Goal: Answer question/provide support

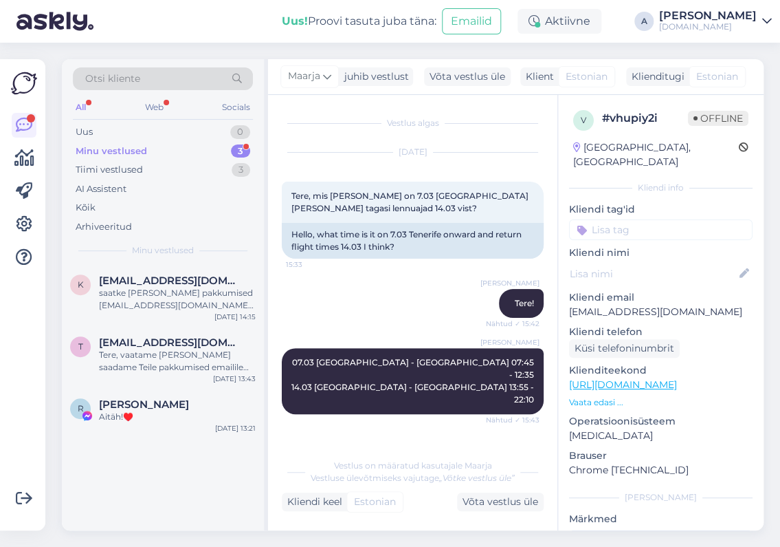
scroll to position [2326, 0]
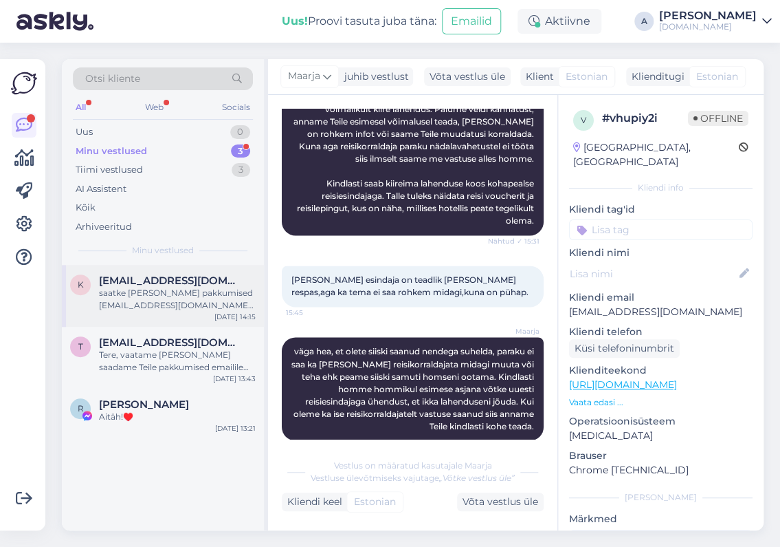
click at [198, 283] on span "[EMAIL_ADDRESS][DOMAIN_NAME]" at bounding box center [170, 280] width 143 height 12
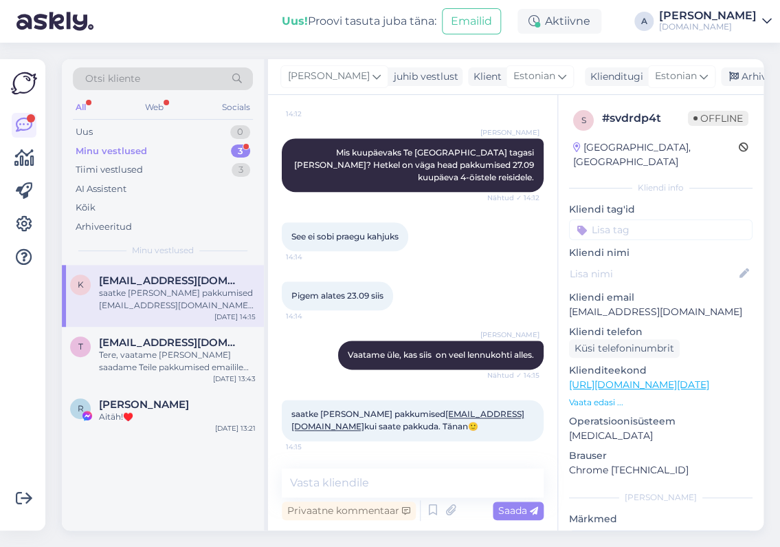
scroll to position [387, 0]
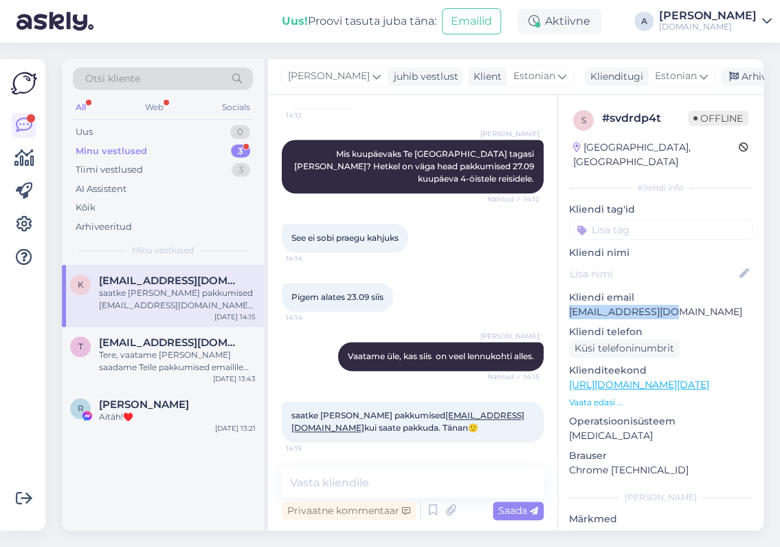
drag, startPoint x: 686, startPoint y: 299, endPoint x: 560, endPoint y: 302, distance: 125.9
click at [560, 302] on div "s # svdrdp4t Offline [GEOGRAPHIC_DATA], [GEOGRAPHIC_DATA] Kliendi info Kliendi …" at bounding box center [661, 385] width 206 height 580
copy p "[EMAIL_ADDRESS][DOMAIN_NAME]"
click at [622, 305] on p "[EMAIL_ADDRESS][DOMAIN_NAME]" at bounding box center [661, 312] width 184 height 14
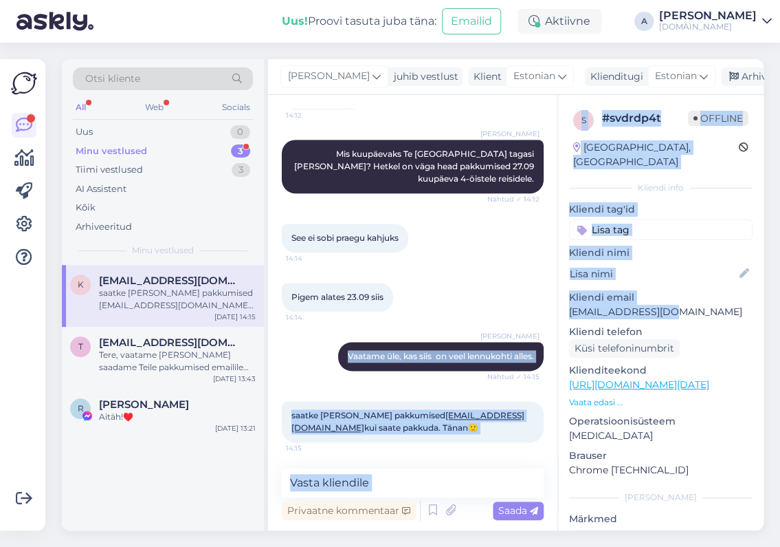
drag, startPoint x: 675, startPoint y: 298, endPoint x: 545, endPoint y: 300, distance: 130.0
click at [545, 300] on div "Vestlus algas [DATE] Tere, soov minna alates homsest, 22.09, üksi, reisile sooj…" at bounding box center [516, 312] width 496 height 435
click at [571, 305] on p "[EMAIL_ADDRESS][DOMAIN_NAME]" at bounding box center [661, 312] width 184 height 14
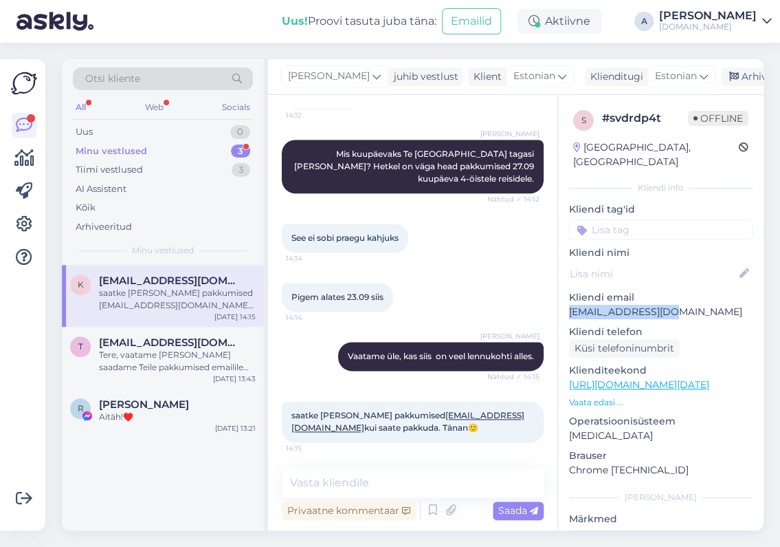
drag, startPoint x: 569, startPoint y: 298, endPoint x: 708, endPoint y: 298, distance: 139.6
click at [708, 305] on p "[EMAIL_ADDRESS][DOMAIN_NAME]" at bounding box center [661, 312] width 184 height 14
copy p "[EMAIL_ADDRESS][DOMAIN_NAME]"
click at [421, 243] on div at bounding box center [414, 237] width 12 height 29
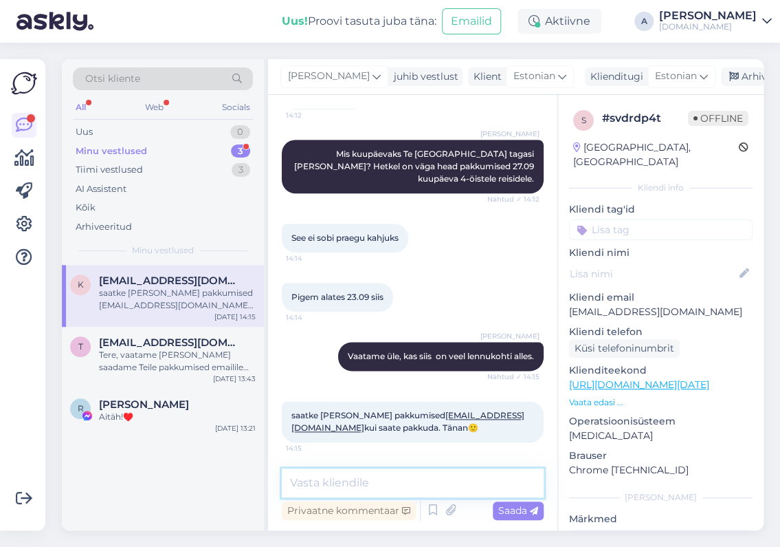
click at [452, 477] on textarea at bounding box center [413, 482] width 262 height 29
type textarea "Saatsin Teile pakkumised emailile."
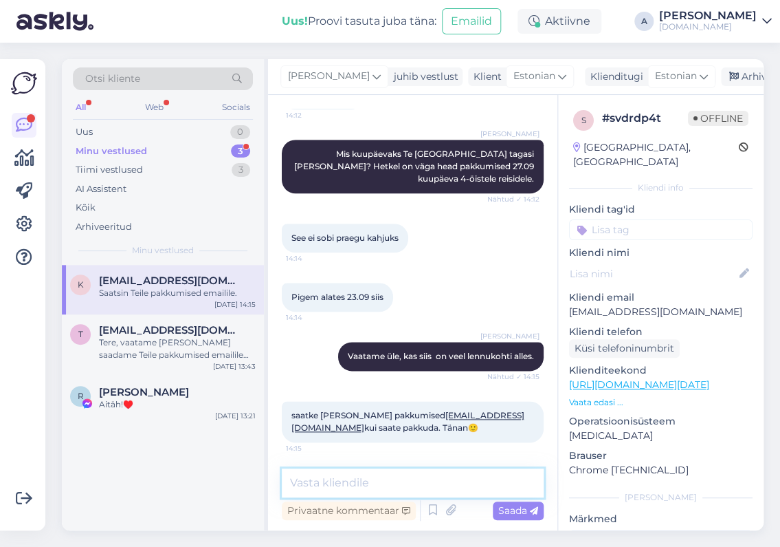
scroll to position [447, 0]
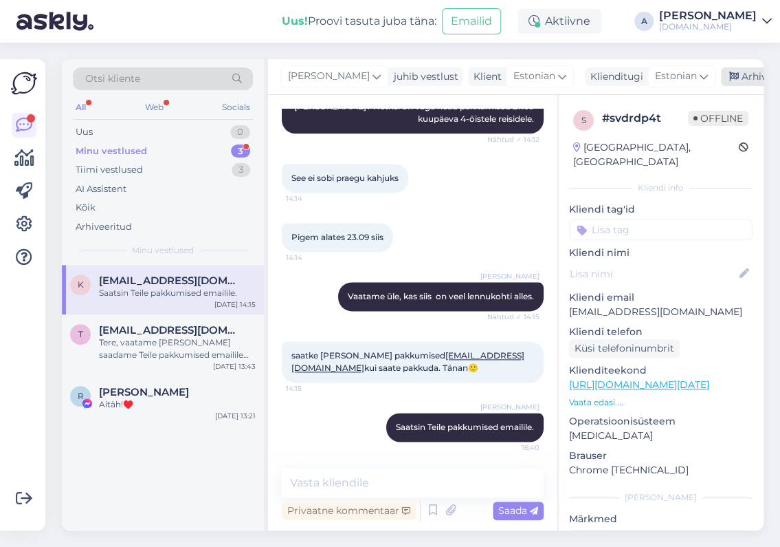
click at [721, 75] on div "Arhiveeri vestlus" at bounding box center [774, 76] width 106 height 19
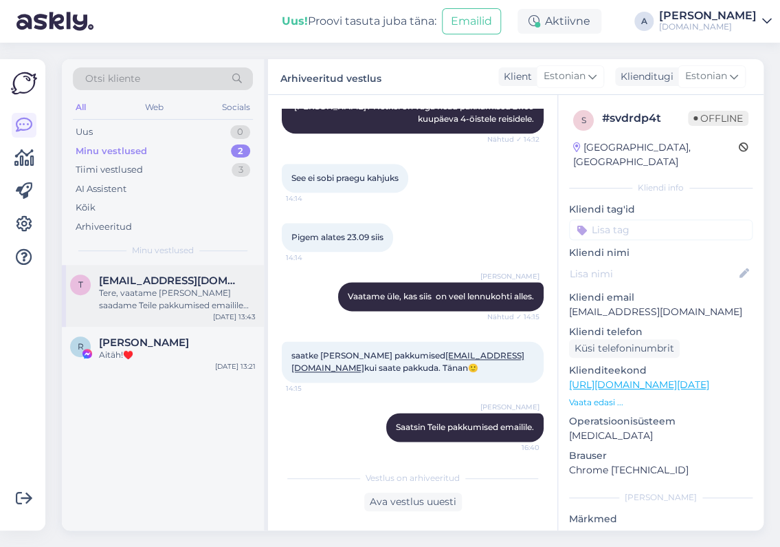
click at [155, 310] on div "Tere, vaatame [PERSON_NAME] saadame Teile pakkumised emailile tänase päeva jook…" at bounding box center [177, 299] width 157 height 25
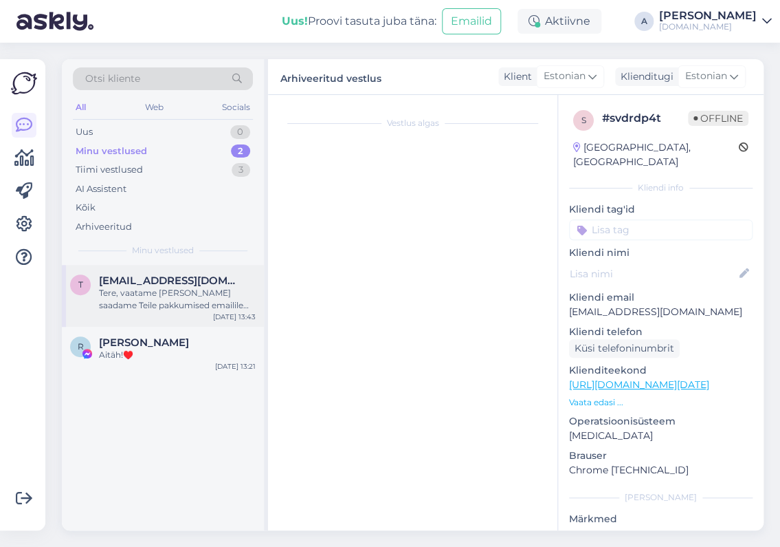
scroll to position [0, 0]
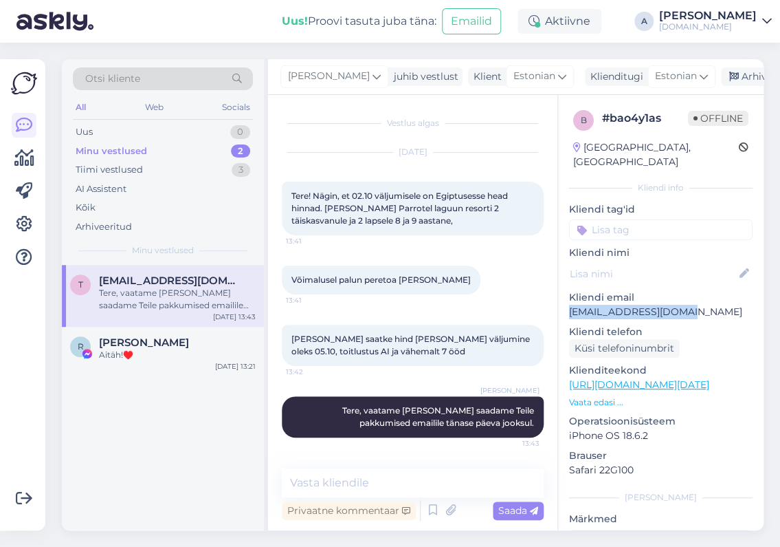
copy p "[EMAIL_ADDRESS][DOMAIN_NAME]"
drag, startPoint x: 691, startPoint y: 300, endPoint x: 569, endPoint y: 305, distance: 122.5
click at [569, 305] on div "b # bao4y1as Offline [GEOGRAPHIC_DATA], [GEOGRAPHIC_DATA] Kliendi info Kliendi …" at bounding box center [661, 385] width 206 height 580
click at [639, 325] on p "Kliendi telefon" at bounding box center [661, 332] width 184 height 14
copy p "[EMAIL_ADDRESS][DOMAIN_NAME]"
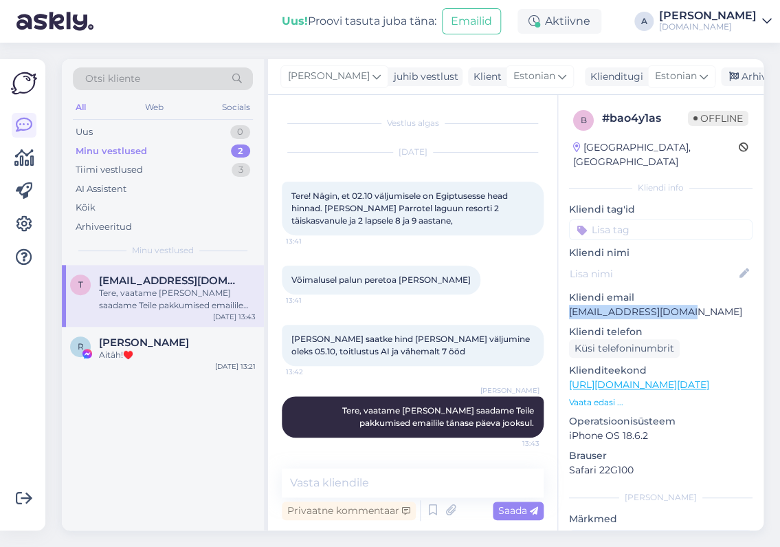
drag, startPoint x: 690, startPoint y: 295, endPoint x: 564, endPoint y: 302, distance: 126.0
click at [564, 302] on div "b # bao4y1as Offline [GEOGRAPHIC_DATA], [GEOGRAPHIC_DATA] Kliendi info Kliendi …" at bounding box center [661, 385] width 206 height 580
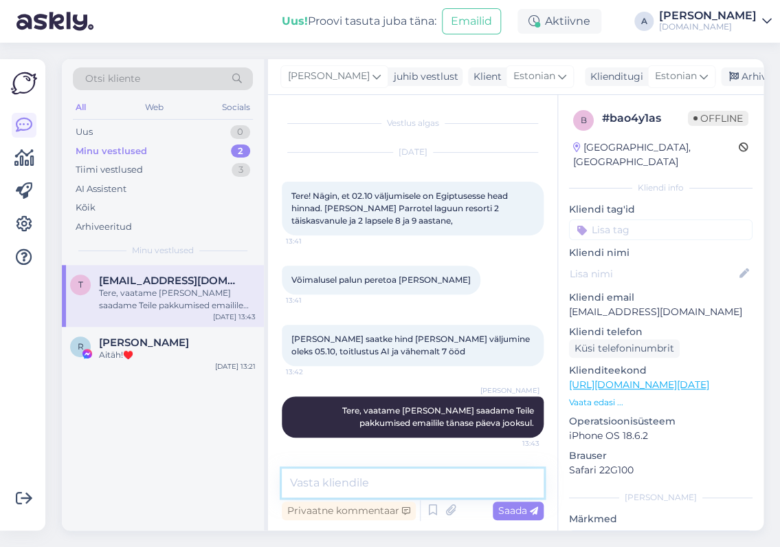
click at [394, 488] on textarea at bounding box center [413, 482] width 262 height 29
type textarea "Saatsin Teile pakkumised emailile."
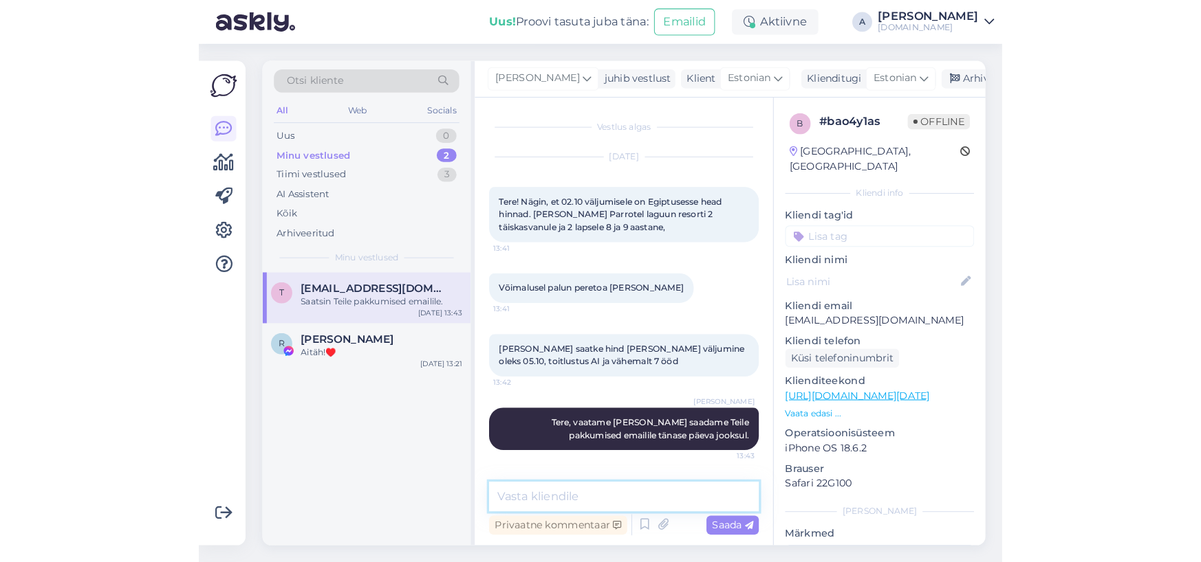
scroll to position [55, 0]
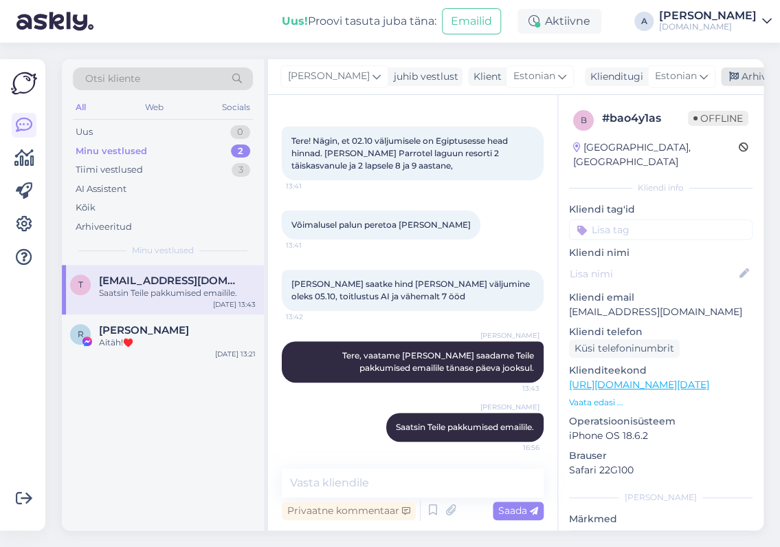
click at [721, 74] on div "Arhiveeri vestlus" at bounding box center [774, 76] width 106 height 19
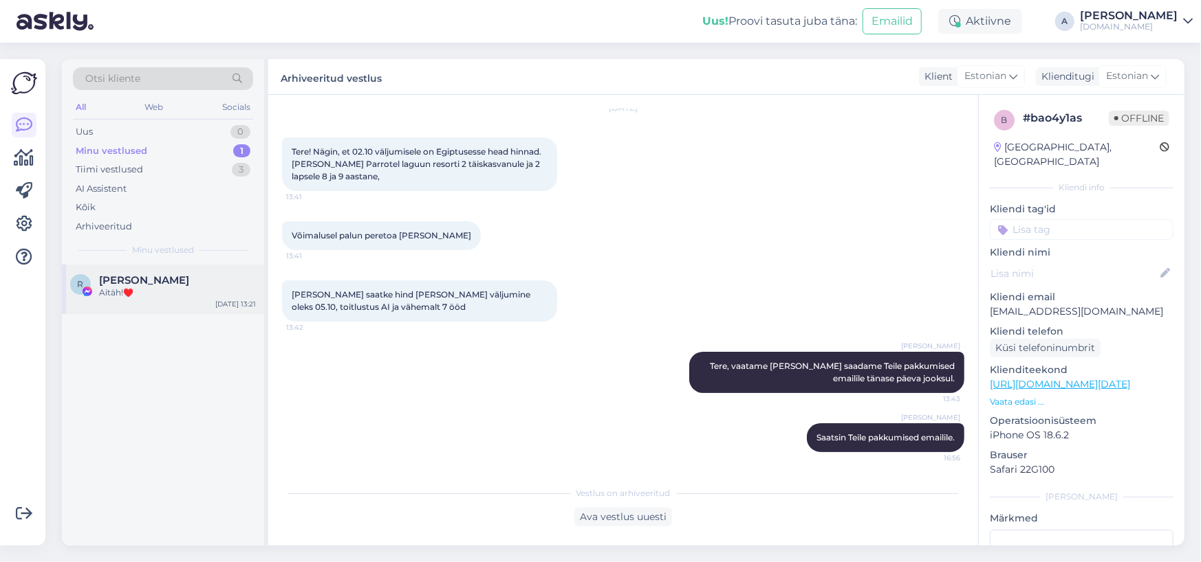
click at [217, 300] on div "R [PERSON_NAME] Aitäh!♥️ [DATE] 13:21" at bounding box center [163, 290] width 202 height 50
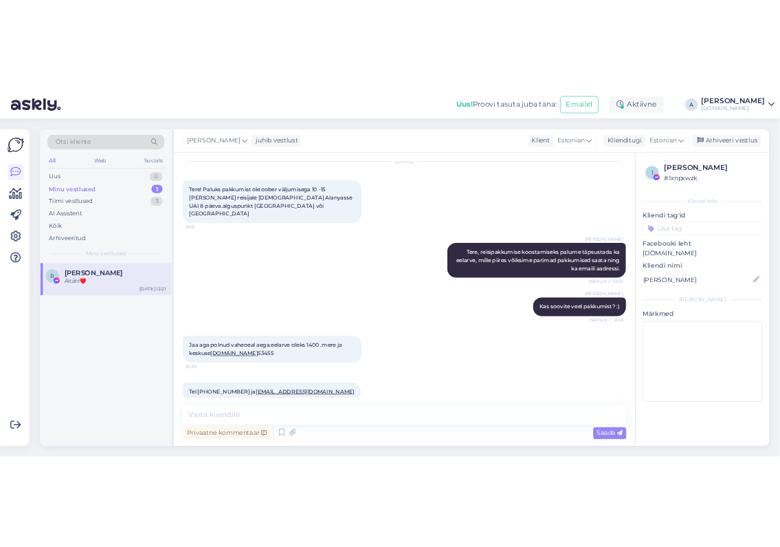
scroll to position [182, 0]
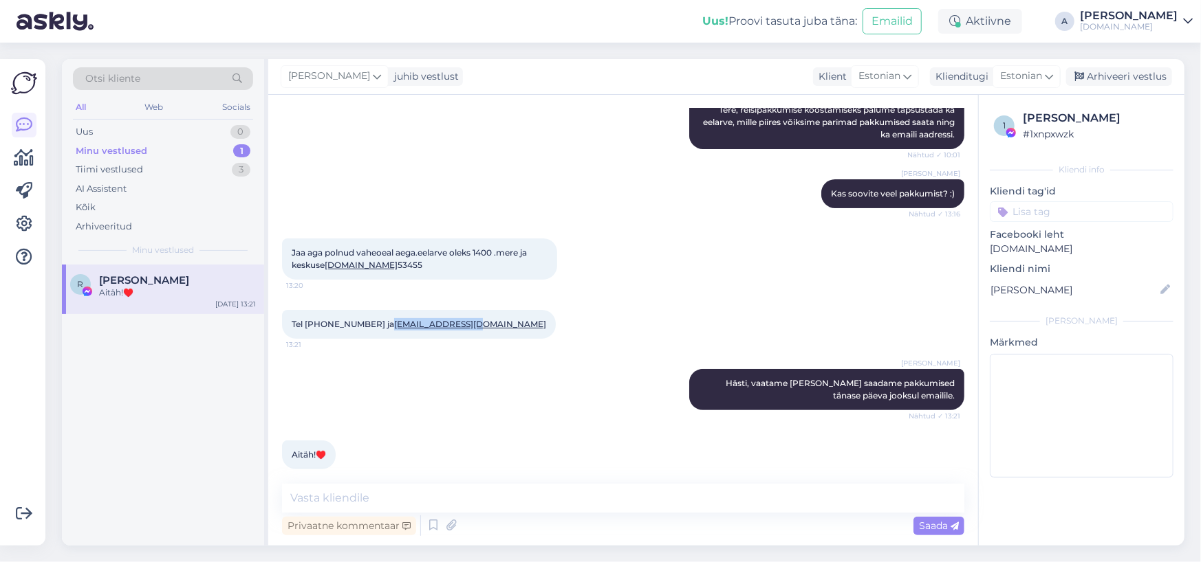
copy link "[EMAIL_ADDRESS][DOMAIN_NAME]"
drag, startPoint x: 429, startPoint y: 311, endPoint x: 351, endPoint y: 314, distance: 77.7
click at [351, 314] on div "Tel [PHONE_NUMBER] ja [EMAIL_ADDRESS][DOMAIN_NAME] 13:21" at bounding box center [419, 324] width 274 height 29
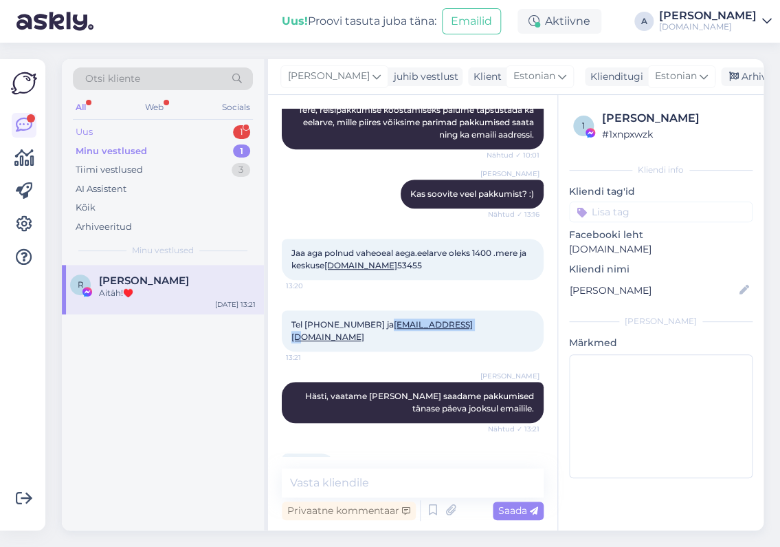
click at [195, 124] on div "Uus 1" at bounding box center [163, 131] width 180 height 19
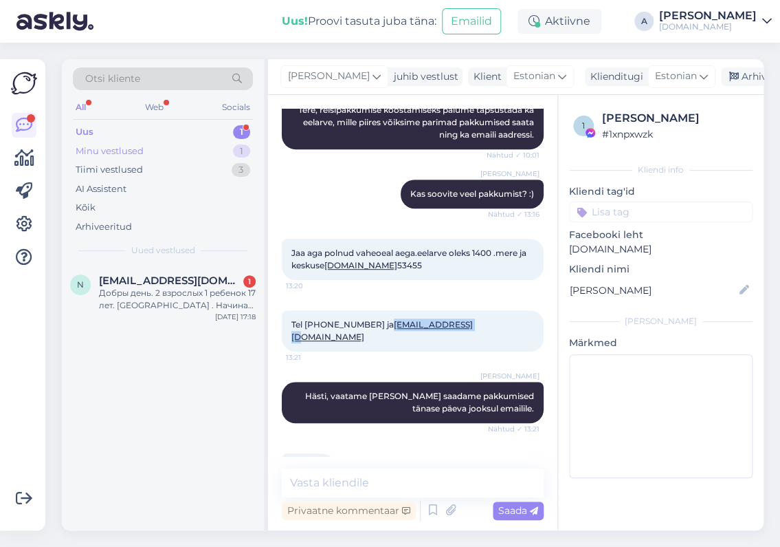
click at [197, 149] on div "Minu vestlused 1" at bounding box center [163, 151] width 180 height 19
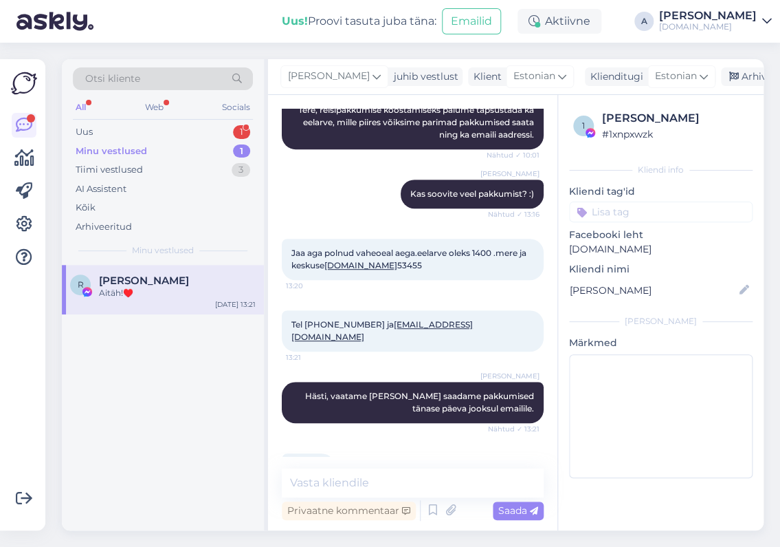
drag, startPoint x: 136, startPoint y: 283, endPoint x: 124, endPoint y: 298, distance: 19.5
click at [135, 283] on span "[PERSON_NAME]" at bounding box center [144, 280] width 90 height 12
